Goal: Navigation & Orientation: Find specific page/section

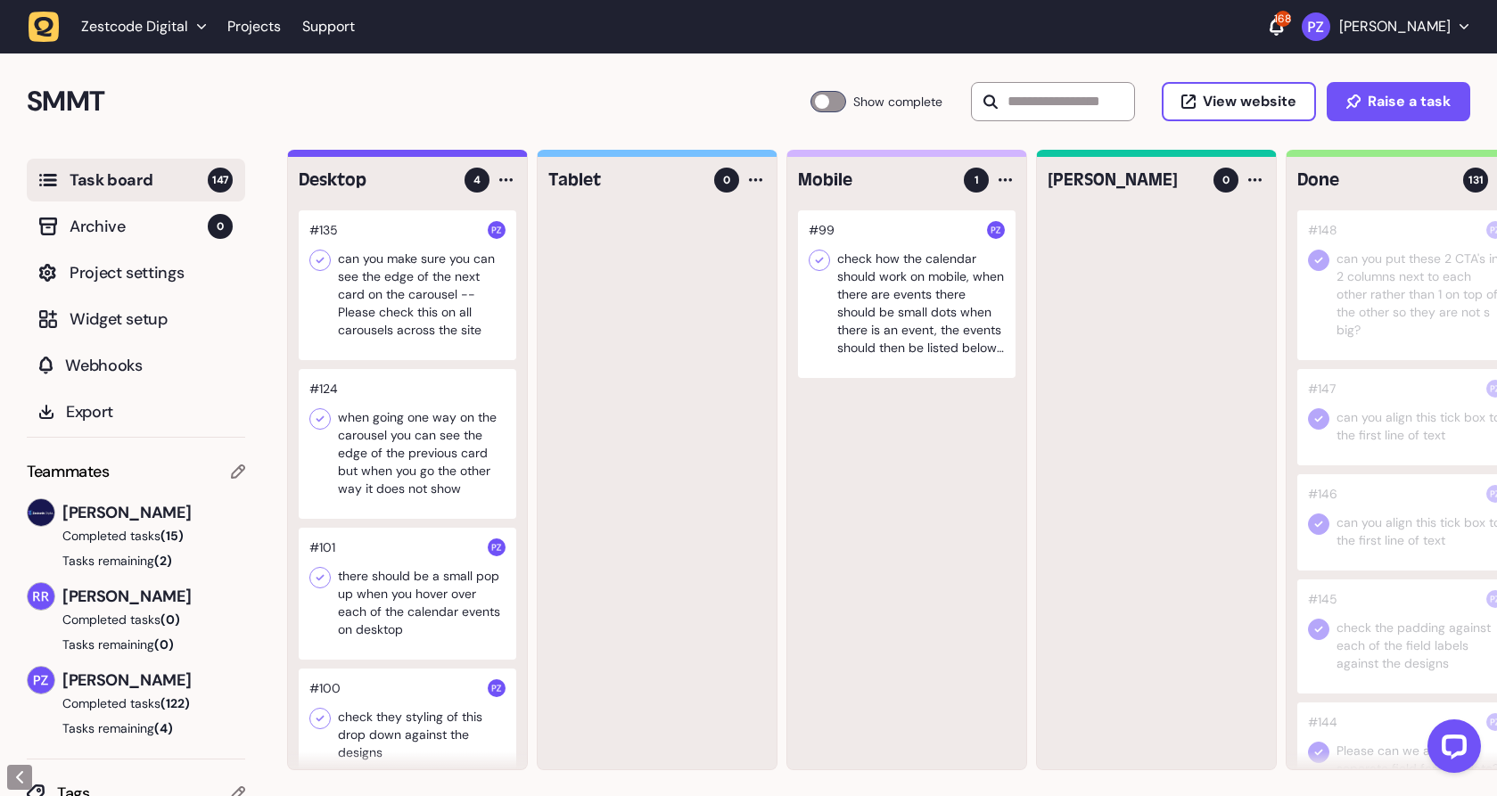
click at [55, 32] on icon "button" at bounding box center [44, 27] width 31 height 31
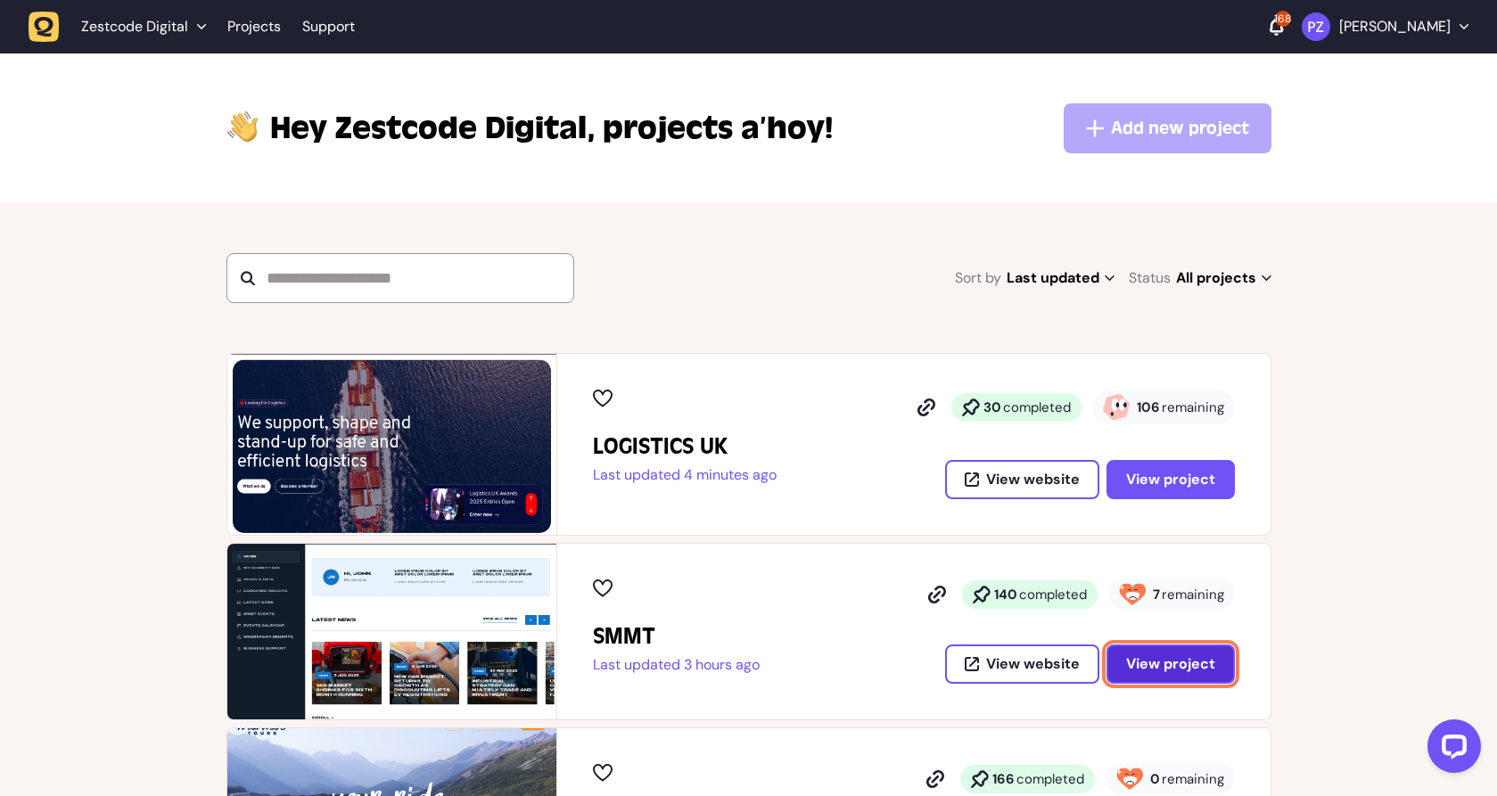
click at [1178, 670] on span "View project" at bounding box center [1170, 664] width 89 height 14
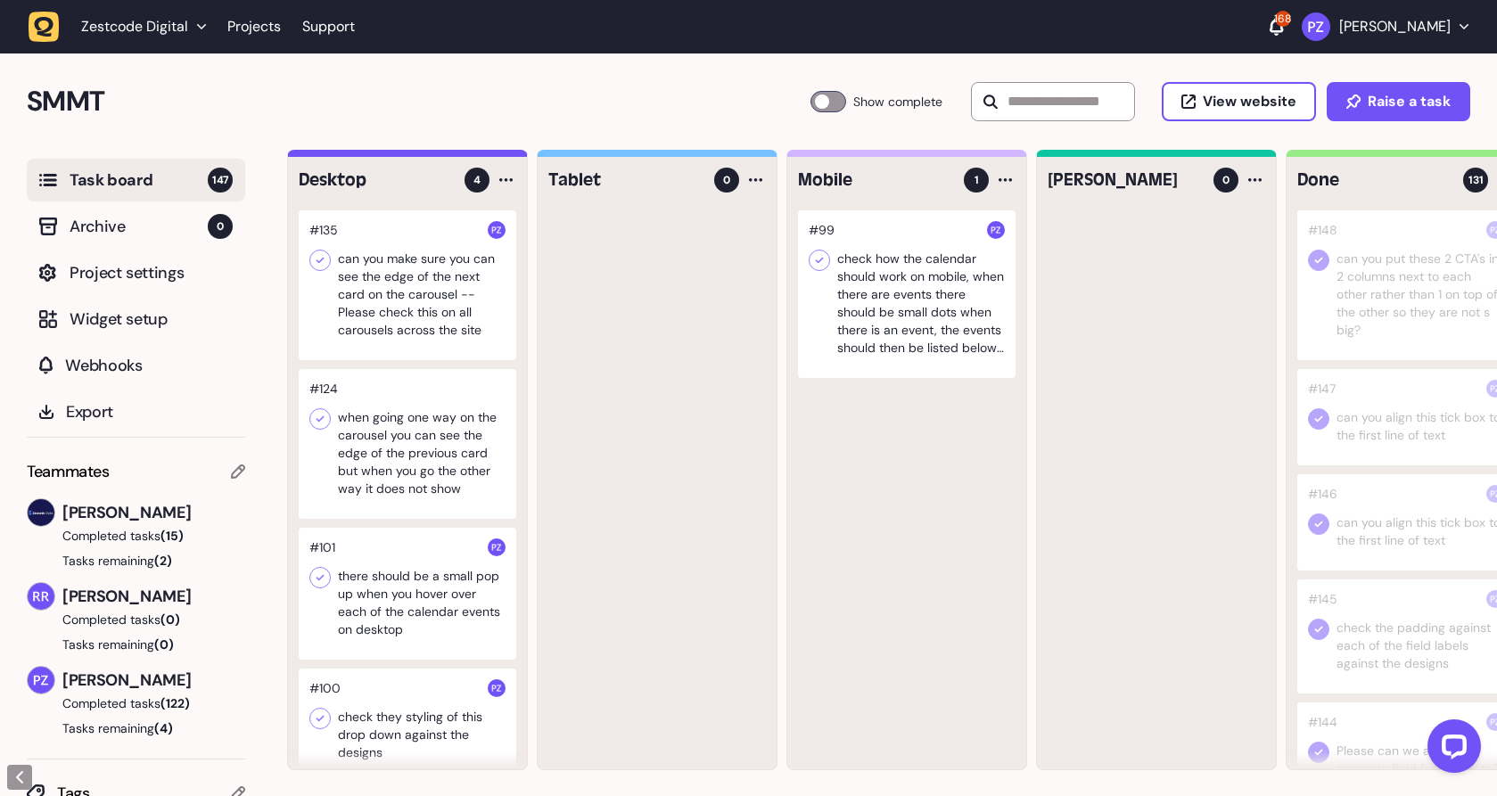
click at [53, 17] on icon "button" at bounding box center [44, 27] width 31 height 31
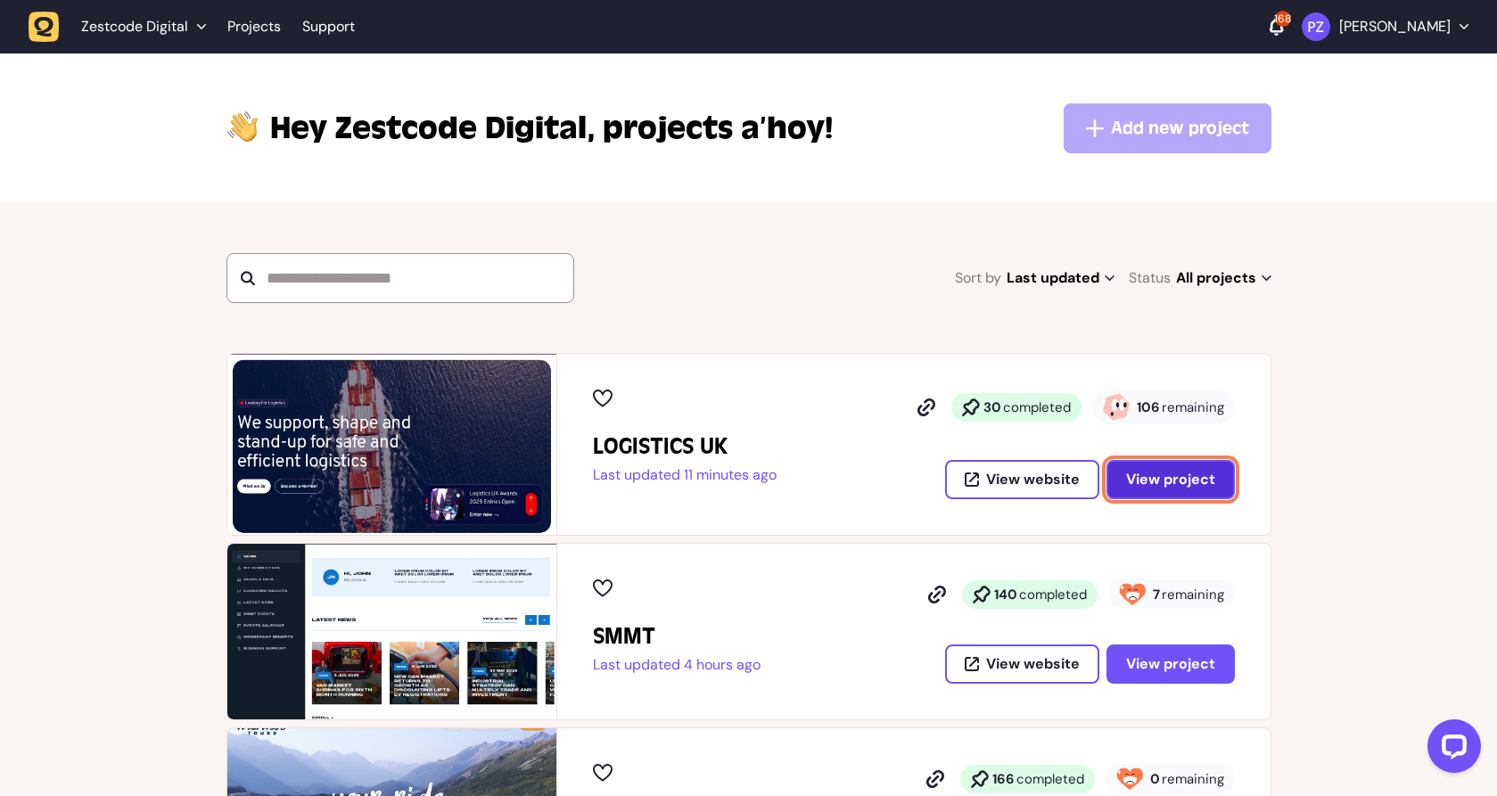
click at [1161, 485] on span "View project" at bounding box center [1170, 480] width 89 height 14
